Goal: Transaction & Acquisition: Purchase product/service

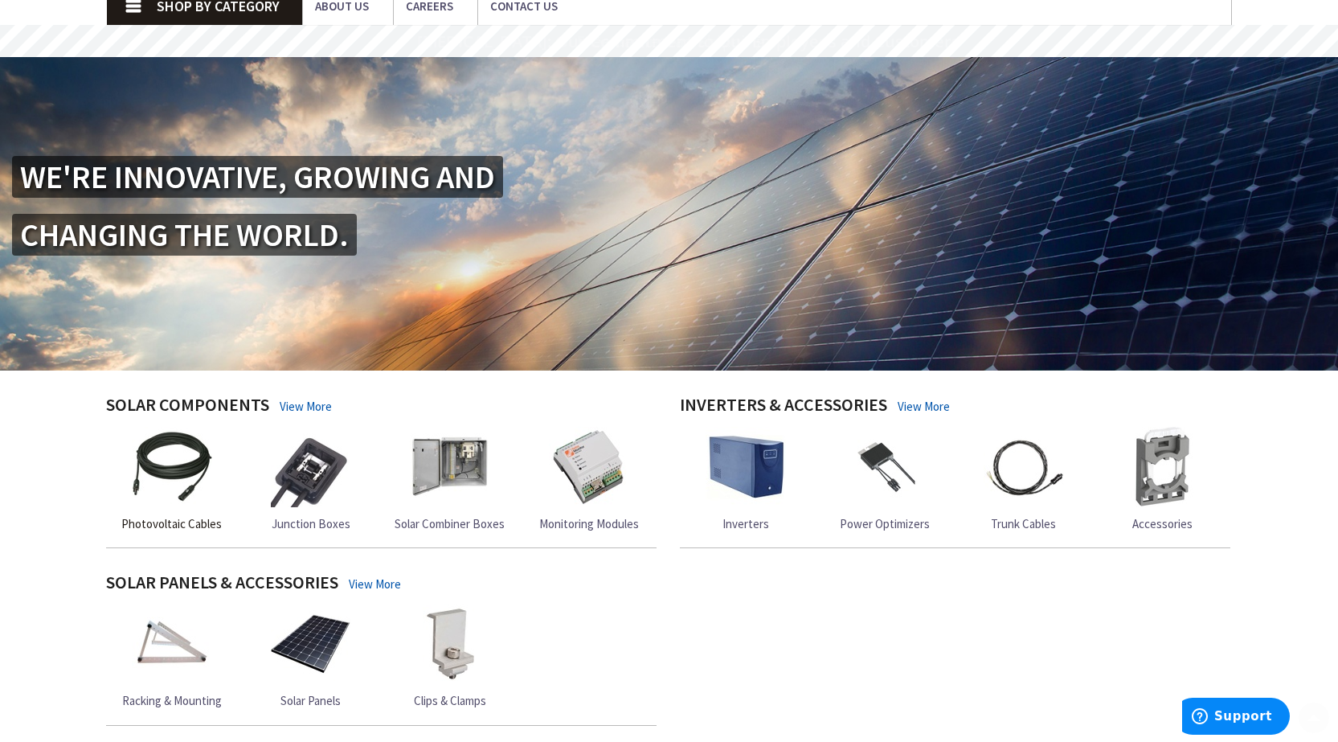
scroll to position [161, 0]
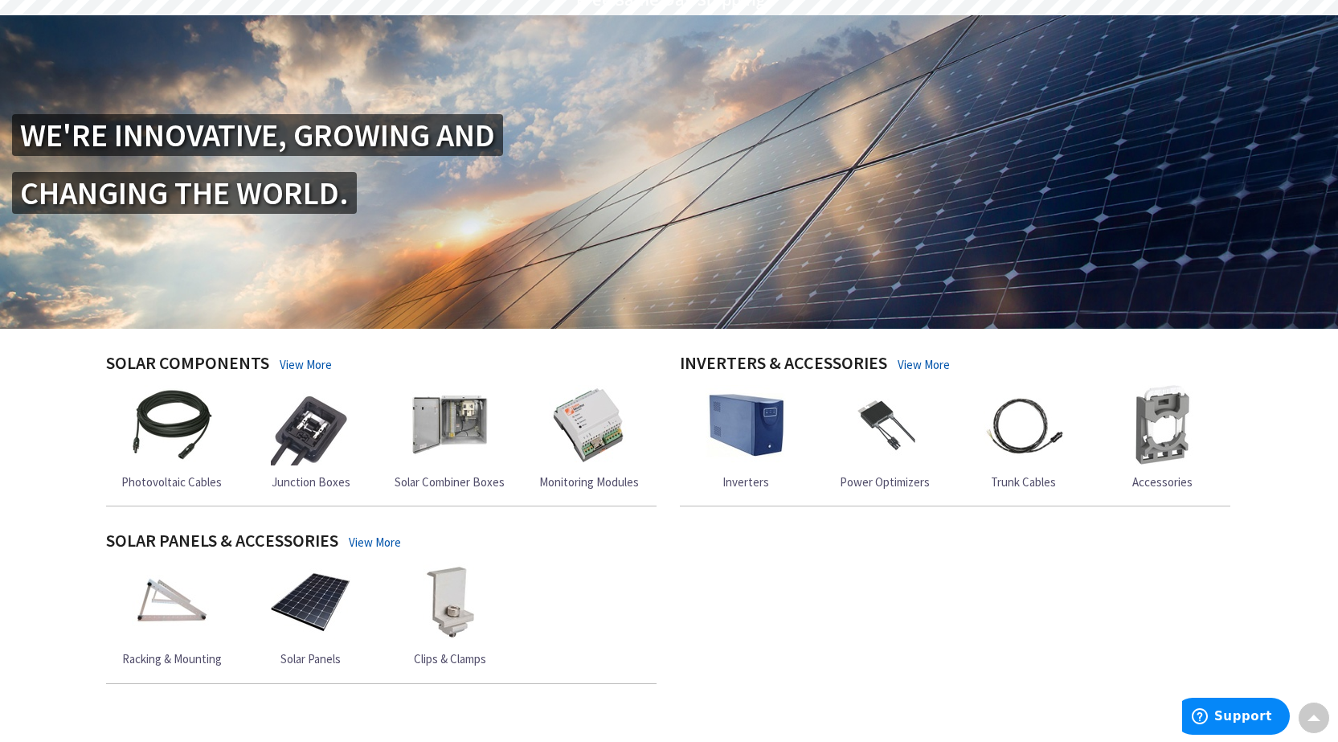
click at [289, 593] on img at bounding box center [311, 602] width 80 height 80
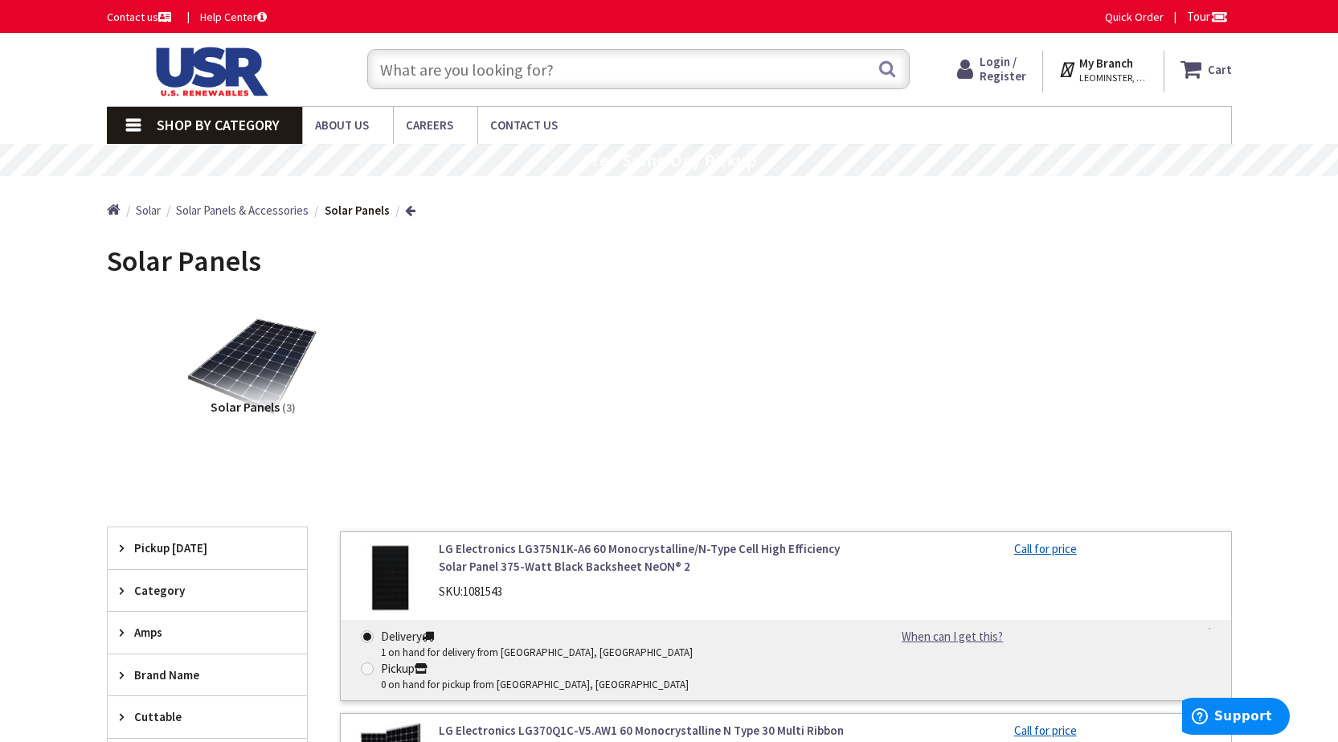
click at [154, 549] on span "Pickup [DATE]" at bounding box center [199, 547] width 131 height 17
click at [155, 546] on span "Pickup [DATE]" at bounding box center [199, 547] width 131 height 17
click at [954, 453] on div "Solar Panels (3)" at bounding box center [669, 379] width 1069 height 173
